Goal: Task Accomplishment & Management: Use online tool/utility

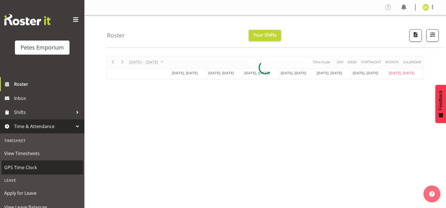
click at [43, 171] on span "GPS Time Clock" at bounding box center [42, 167] width 76 height 8
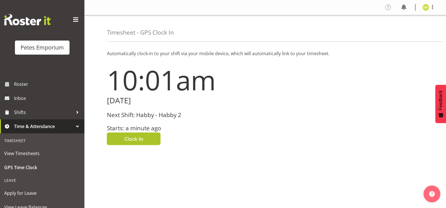
click at [151, 137] on button "Clock In" at bounding box center [133, 138] width 53 height 12
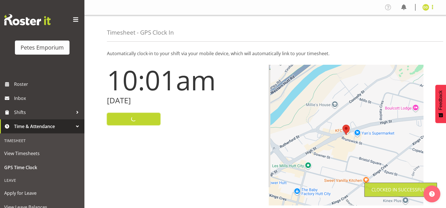
click at [434, 8] on span at bounding box center [432, 7] width 7 height 7
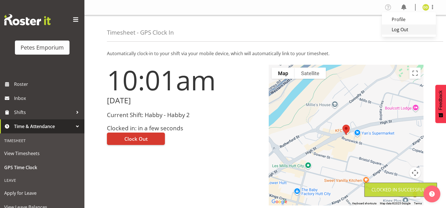
click at [410, 30] on link "Log Out" at bounding box center [409, 29] width 54 height 10
